Goal: Task Accomplishment & Management: Manage account settings

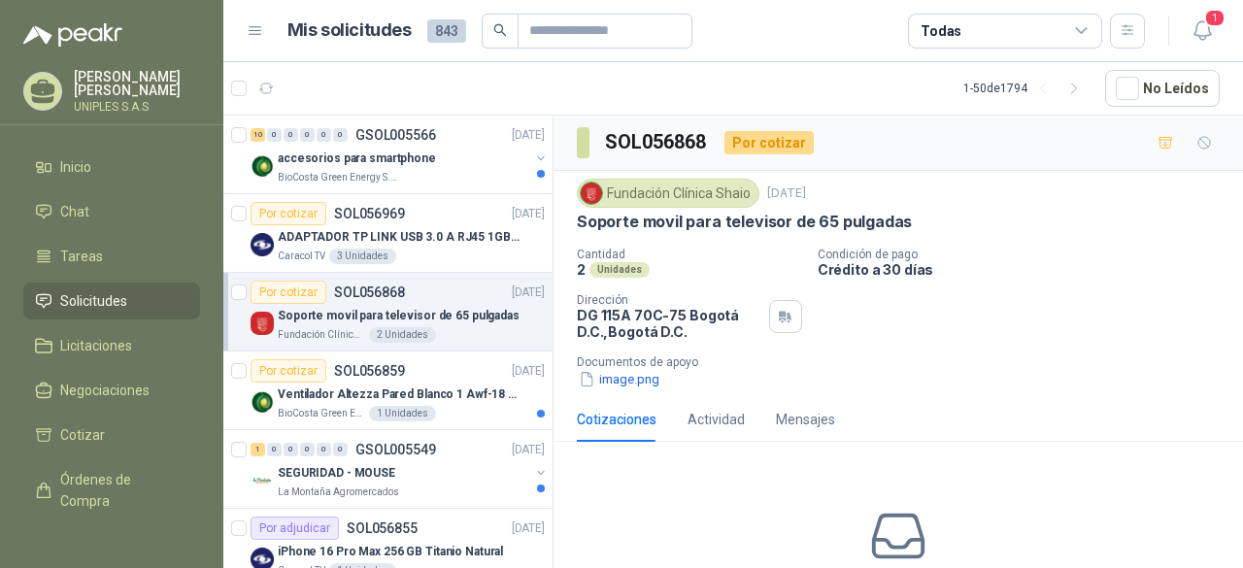
click at [1078, 34] on icon at bounding box center [1081, 30] width 17 height 17
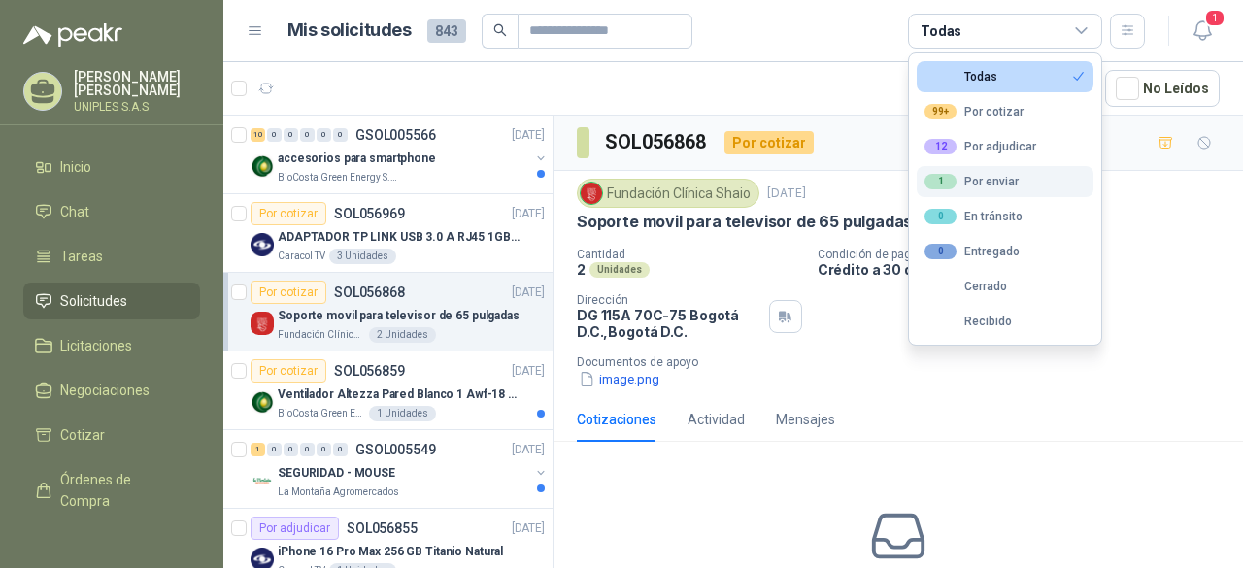
click at [1008, 175] on div "1 Por enviar" at bounding box center [971, 182] width 94 height 16
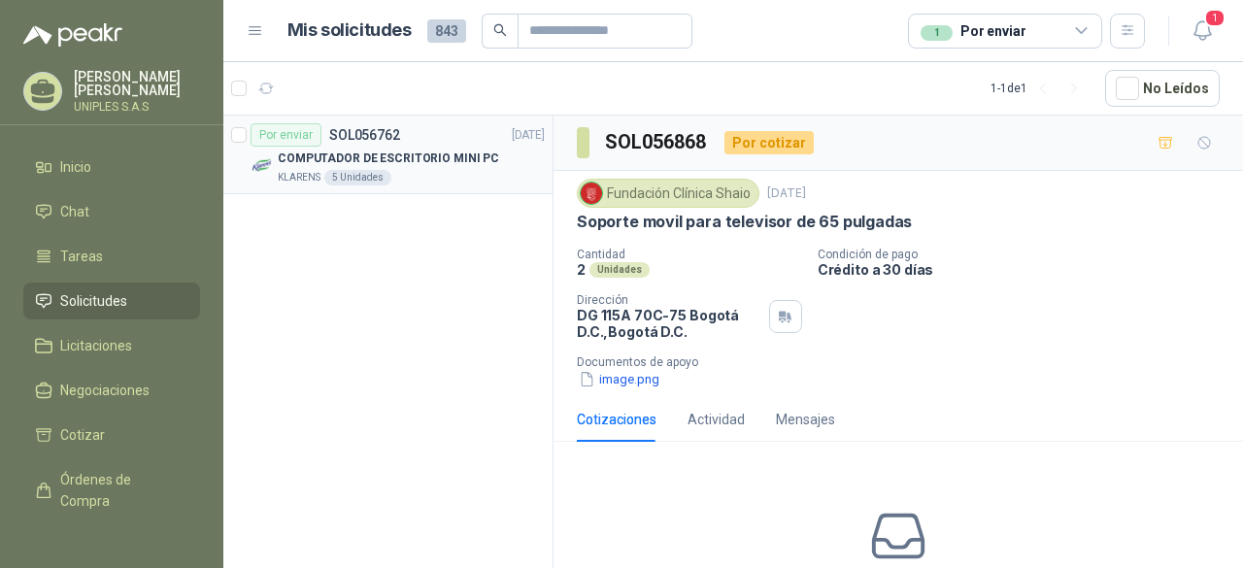
click at [355, 135] on p "SOL056762" at bounding box center [364, 135] width 71 height 14
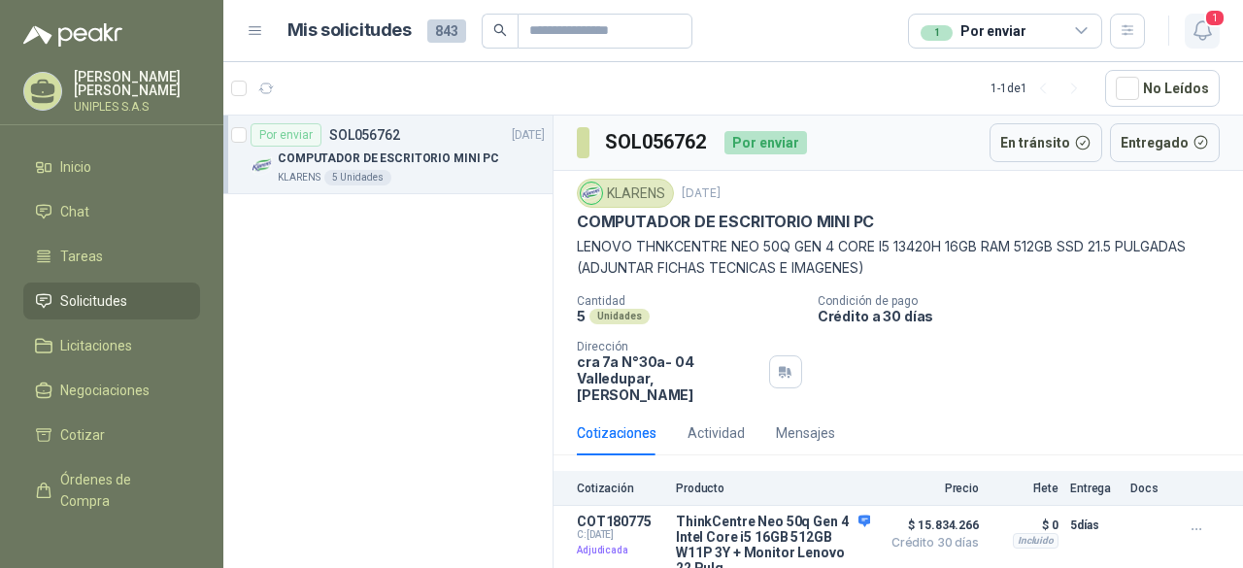
click at [1207, 30] on icon "button" at bounding box center [1202, 30] width 24 height 24
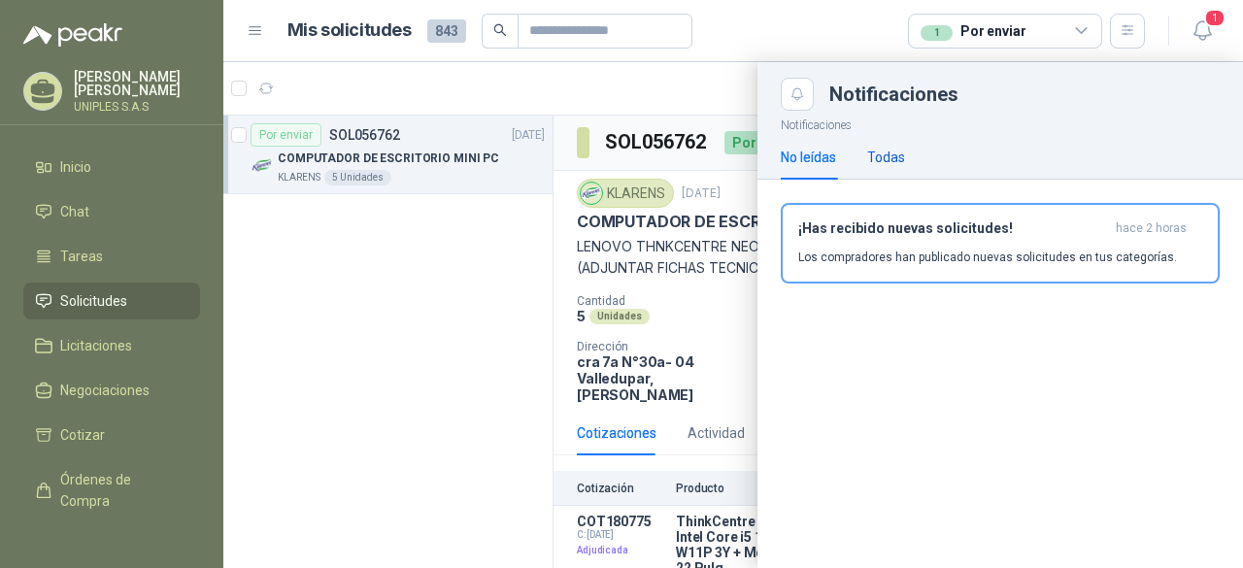
click at [885, 159] on div "Todas" at bounding box center [886, 157] width 38 height 21
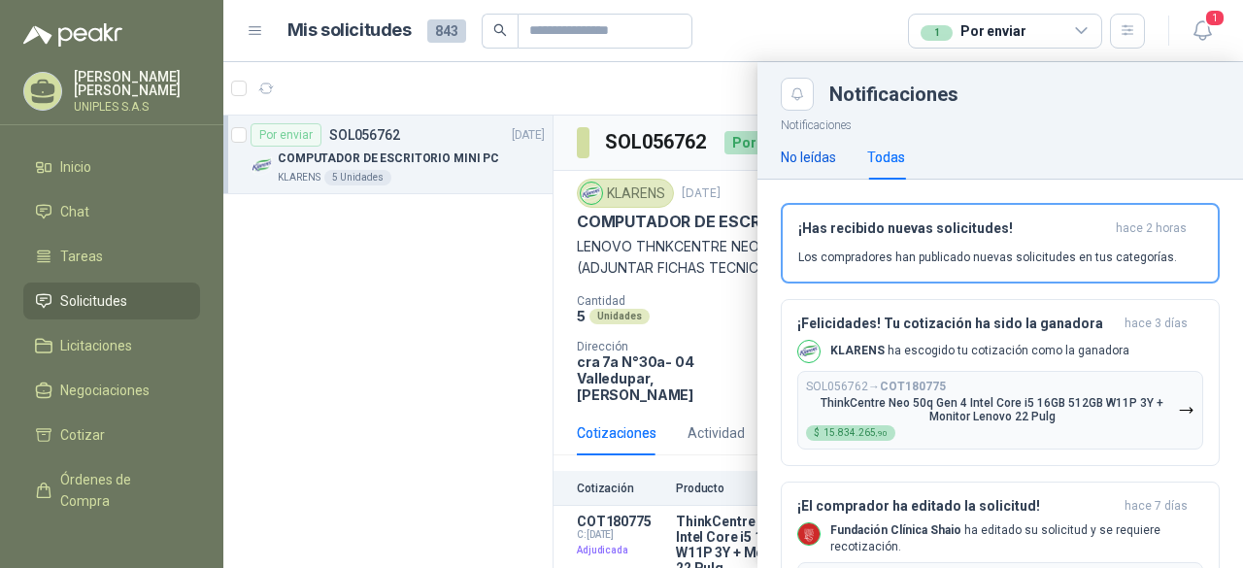
click at [816, 159] on div "No leídas" at bounding box center [807, 157] width 55 height 21
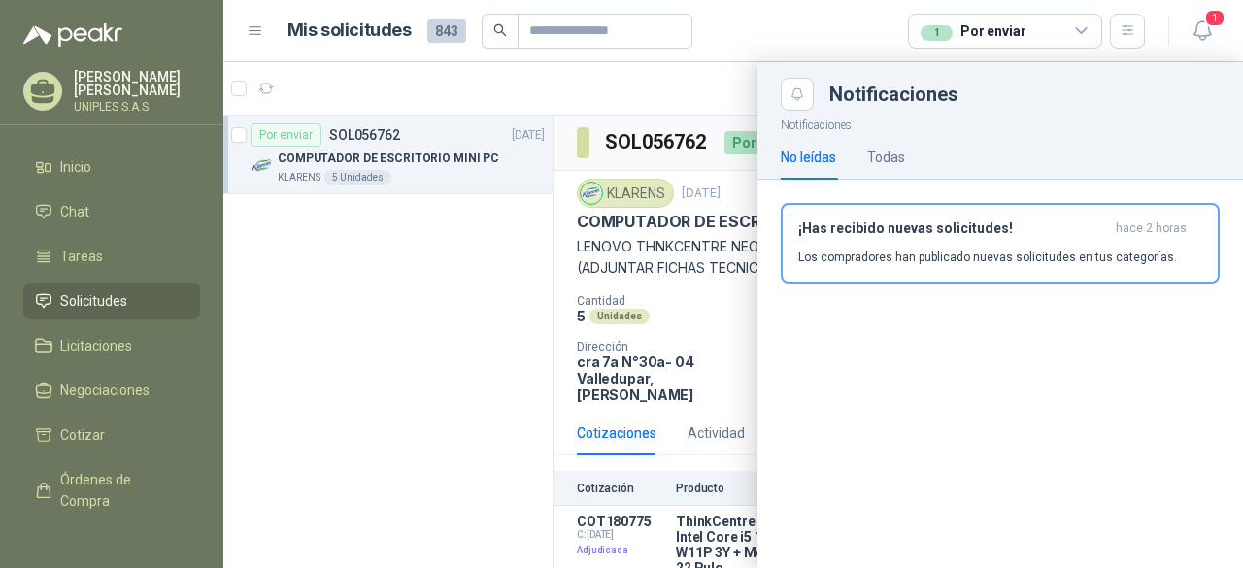
click at [615, 90] on div at bounding box center [732, 315] width 1019 height 506
